Goal: Task Accomplishment & Management: Manage account settings

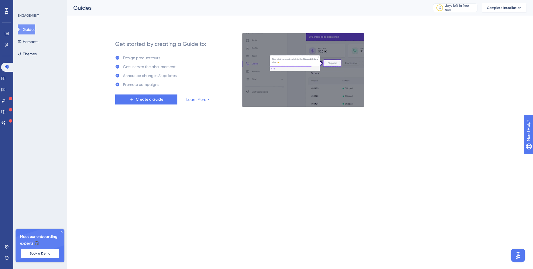
drag, startPoint x: 6, startPoint y: 29, endPoint x: 7, endPoint y: 44, distance: 14.7
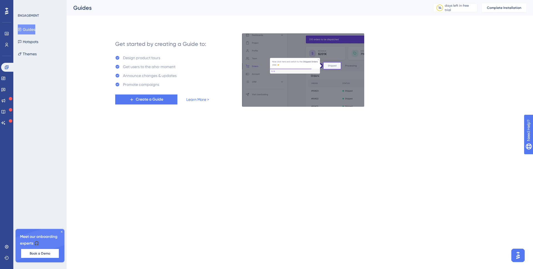
click at [7, 44] on div "✨ Save My Spot!✨" at bounding box center [267, 125] width 533 height 269
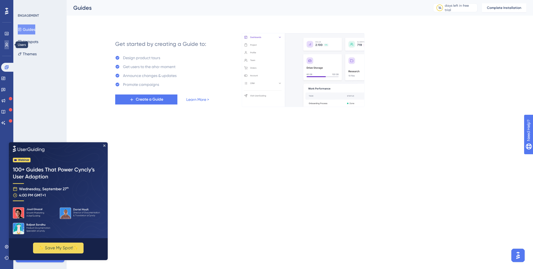
click at [7, 44] on icon at bounding box center [6, 45] width 3 height 4
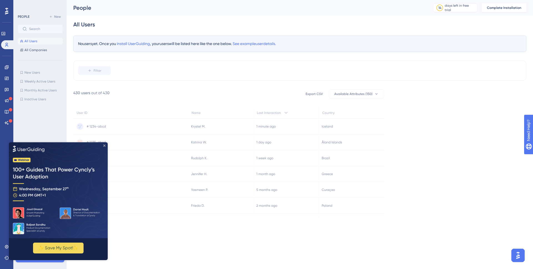
click at [103, 146] on icon "Close Preview" at bounding box center [104, 145] width 2 height 2
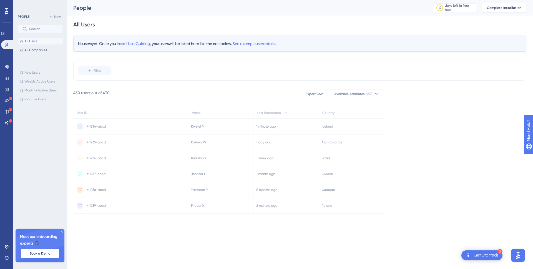
drag, startPoint x: 191, startPoint y: 143, endPoint x: 194, endPoint y: 173, distance: 30.1
click at [194, 173] on g at bounding box center [228, 159] width 311 height 140
click at [145, 44] on span "install UserGuiding" at bounding box center [133, 43] width 33 height 4
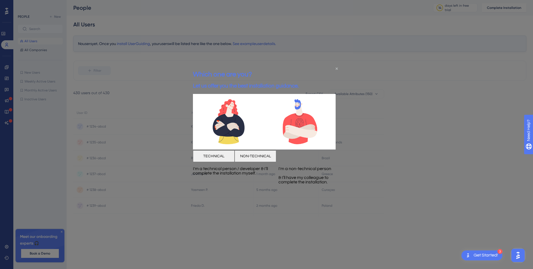
click at [335, 68] on icon "Close Preview" at bounding box center [336, 68] width 2 height 2
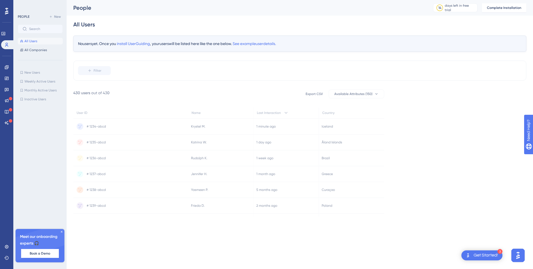
click at [62, 231] on icon at bounding box center [61, 231] width 3 height 3
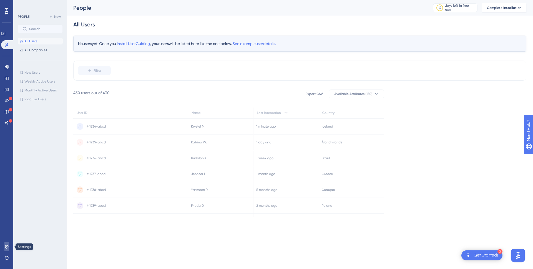
click at [6, 245] on icon at bounding box center [7, 246] width 4 height 4
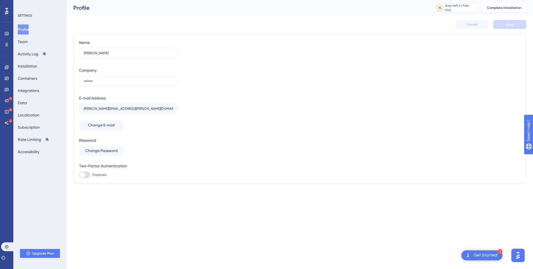
click at [39, 44] on div "Profile Team Activity Log Installation Containers Integrations Data Localizatio…" at bounding box center [40, 90] width 45 height 132
click at [24, 42] on button "Team" at bounding box center [23, 42] width 10 height 10
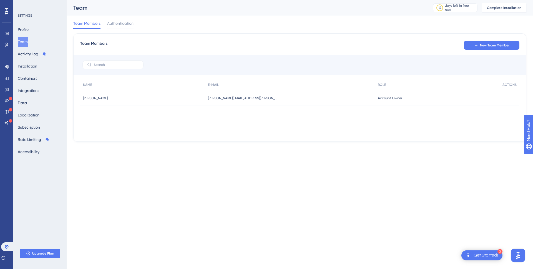
click at [116, 19] on div "Team Members Authentication" at bounding box center [299, 25] width 453 height 18
click at [117, 24] on span "Authentication" at bounding box center [120, 23] width 26 height 7
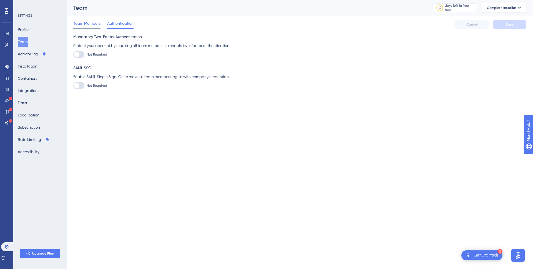
click at [93, 25] on span "Team Members" at bounding box center [86, 23] width 27 height 7
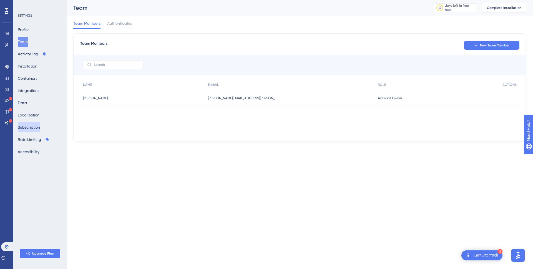
click at [38, 126] on button "Subscription" at bounding box center [29, 127] width 22 height 10
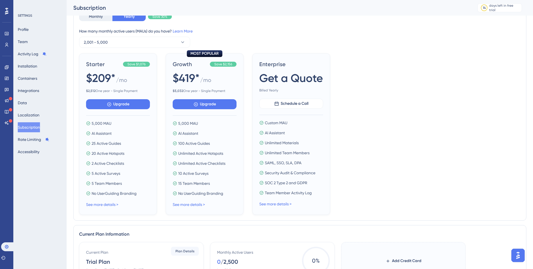
scroll to position [178, 0]
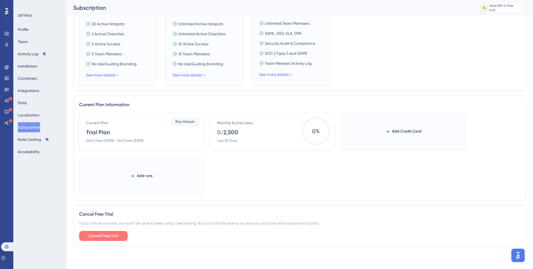
click at [106, 235] on span "Cancel Free Trial" at bounding box center [104, 235] width 30 height 7
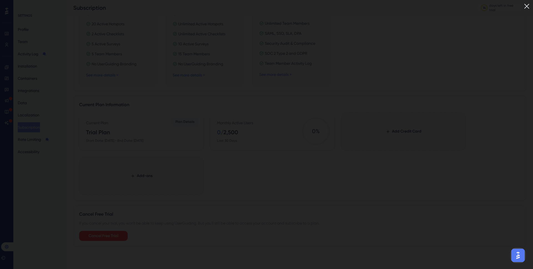
click at [527, 7] on img at bounding box center [526, 6] width 9 height 9
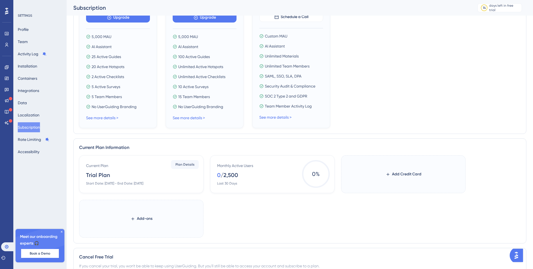
scroll to position [114, 0]
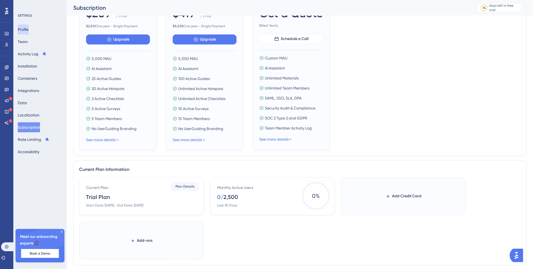
click at [28, 32] on button "Profile" at bounding box center [23, 29] width 11 height 10
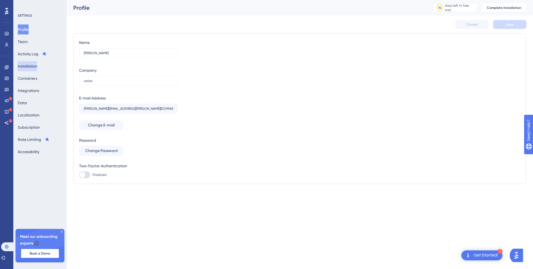
click at [36, 64] on button "Installation" at bounding box center [27, 66] width 19 height 10
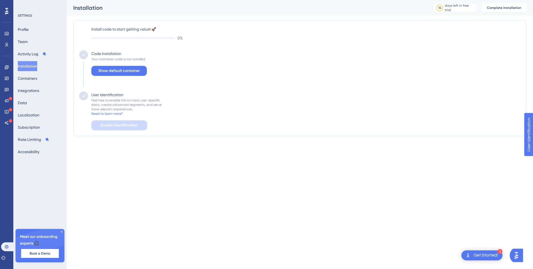
click at [61, 231] on icon at bounding box center [62, 232] width 2 height 2
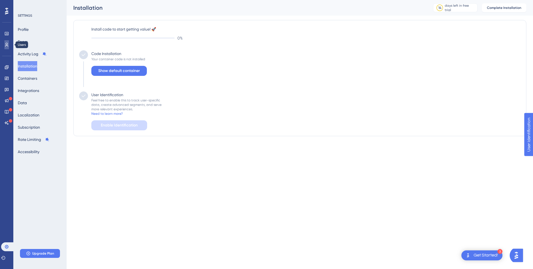
click at [7, 45] on icon at bounding box center [6, 45] width 3 height 4
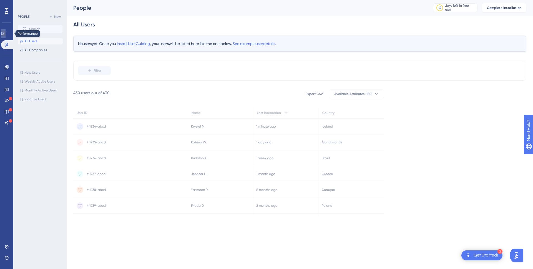
click at [5, 34] on icon at bounding box center [3, 33] width 4 height 3
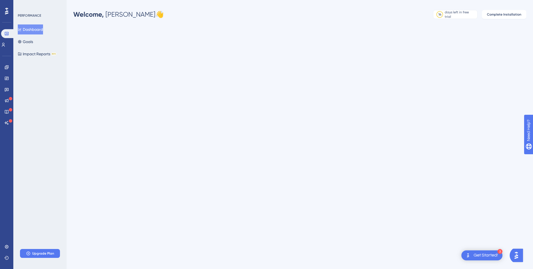
click at [7, 16] on div "Performance Users" at bounding box center [6, 33] width 11 height 34
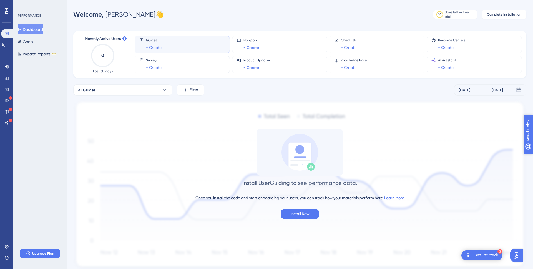
drag, startPoint x: 540, startPoint y: 158, endPoint x: 1050, endPoint y: 291, distance: 527.2
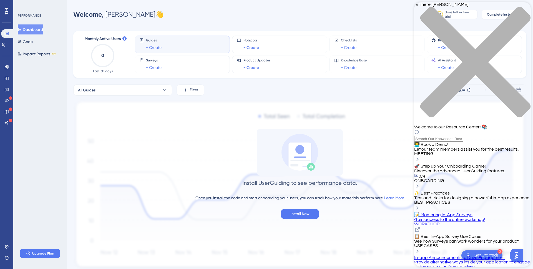
click at [476, 33] on div "Hi There, Bruno 👋 Welcome to our Resource Center! 📚" at bounding box center [472, 71] width 117 height 139
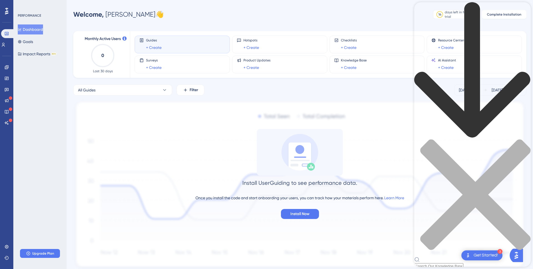
paste input "Join a team"
type input "Join a team"
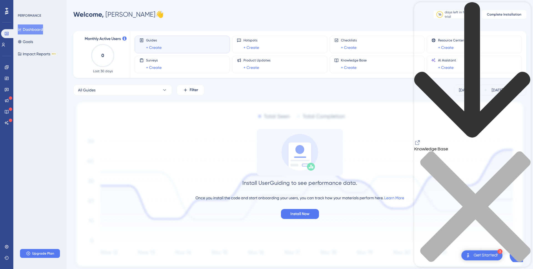
click at [521, 151] on icon "close resource center" at bounding box center [472, 209] width 117 height 117
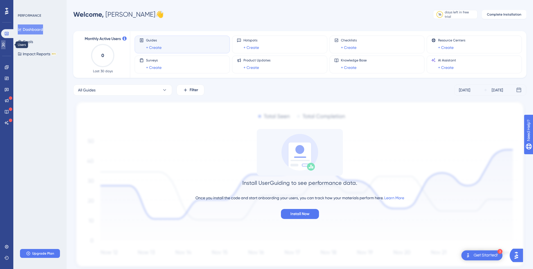
click at [6, 46] on link at bounding box center [3, 44] width 4 height 9
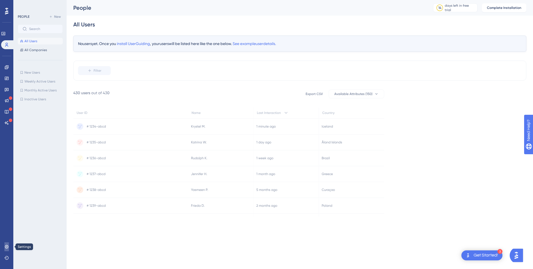
click at [7, 246] on icon at bounding box center [6, 246] width 4 height 4
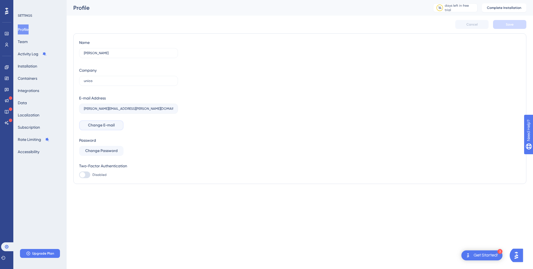
click at [100, 125] on span "Change E-mail" at bounding box center [101, 125] width 27 height 7
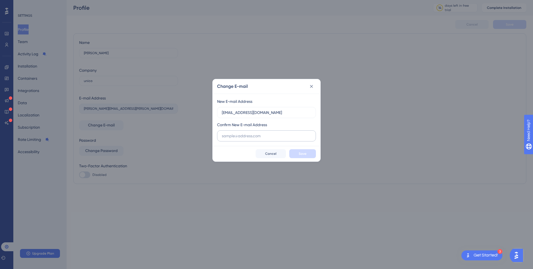
type input "[EMAIL_ADDRESS][DOMAIN_NAME]"
click at [265, 139] on label at bounding box center [266, 135] width 99 height 11
click at [265, 139] on input "text" at bounding box center [266, 136] width 89 height 6
paste input "[EMAIL_ADDRESS][DOMAIN_NAME]"
type input "[EMAIL_ADDRESS][DOMAIN_NAME]"
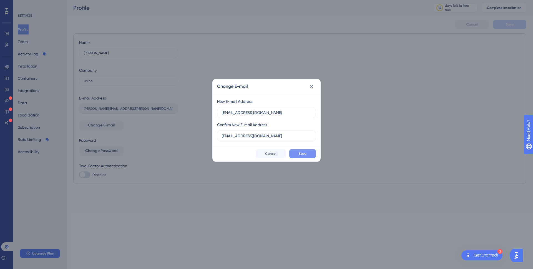
click at [306, 156] on button "Save" at bounding box center [302, 153] width 27 height 9
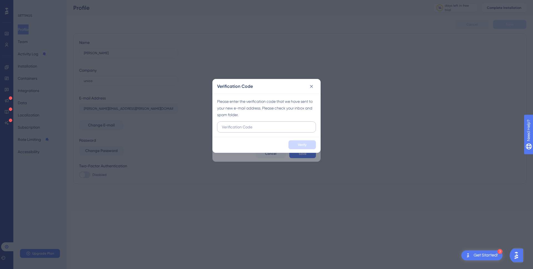
click at [257, 128] on input "text" at bounding box center [266, 127] width 89 height 6
type input "945465"
click at [301, 143] on span "Verify" at bounding box center [302, 144] width 9 height 4
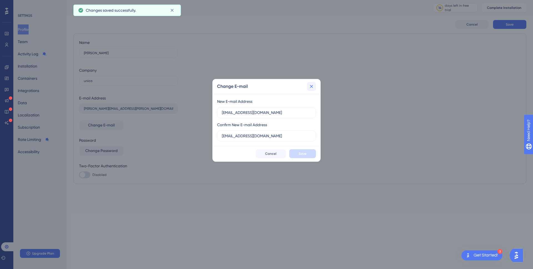
click at [314, 84] on icon at bounding box center [312, 87] width 6 height 6
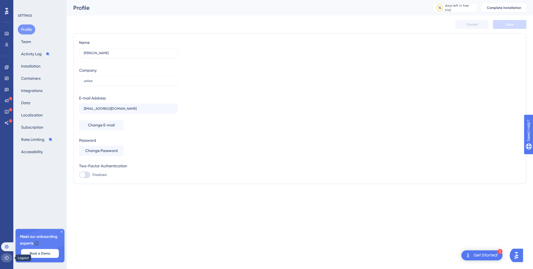
click at [6, 258] on icon at bounding box center [6, 257] width 4 height 4
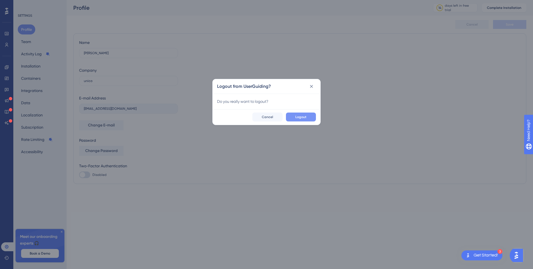
click at [309, 117] on button "Logout" at bounding box center [301, 116] width 30 height 9
